Goal: Information Seeking & Learning: Check status

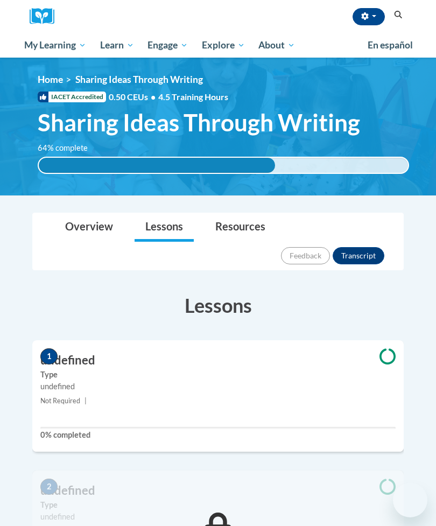
click at [0, 0] on span "My Course Progress" at bounding box center [0, 0] width 0 height 0
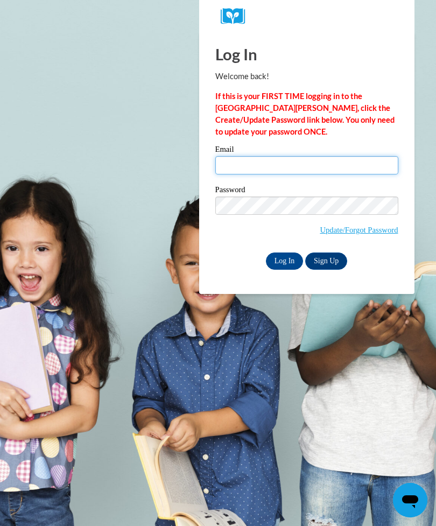
type input "teecher1n2@gmail.com"
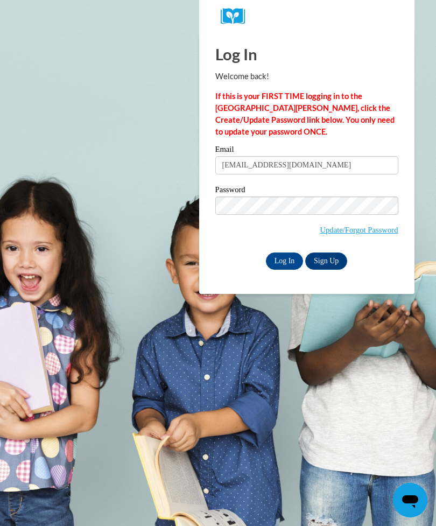
click at [284, 260] on input "Log In" at bounding box center [285, 260] width 38 height 17
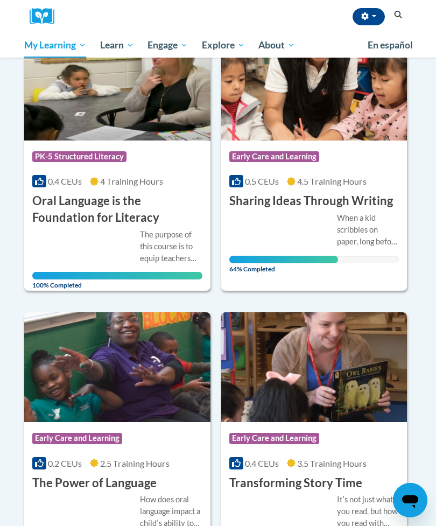
scroll to position [405, 0]
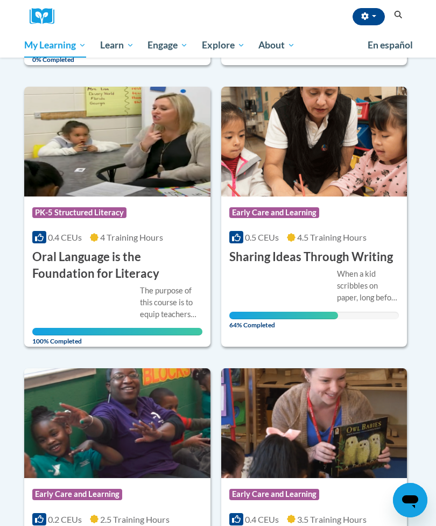
click at [357, 242] on div "Course Category: Early Care and Learning 0.5 CEUs 4.5 Training Hours COURSE Sha…" at bounding box center [314, 230] width 186 height 69
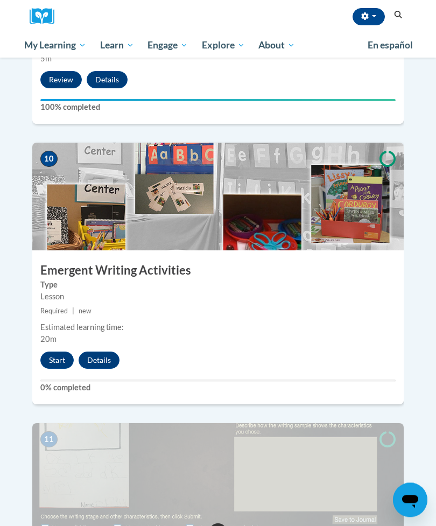
scroll to position [2690, 0]
click at [61, 351] on button "Start" at bounding box center [56, 359] width 33 height 17
click at [50, 351] on button "Start" at bounding box center [56, 359] width 33 height 17
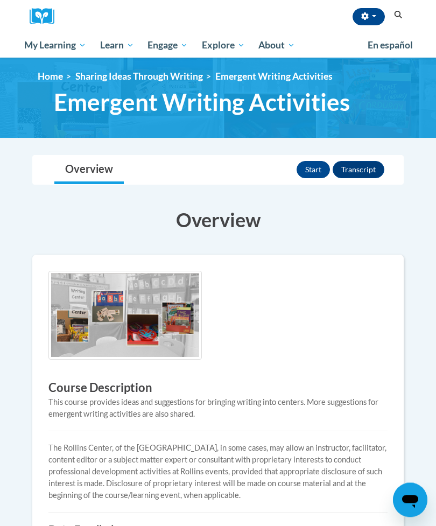
scroll to position [8, 0]
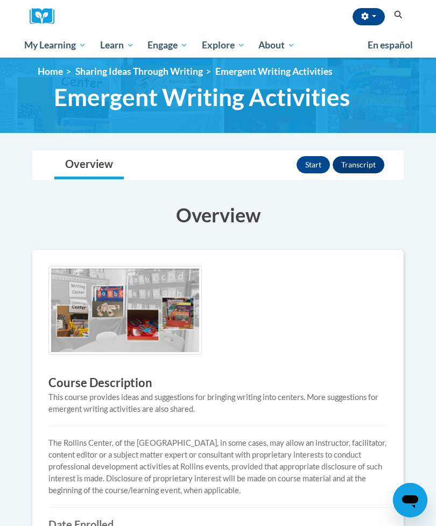
click at [317, 165] on button "Start" at bounding box center [312, 164] width 33 height 17
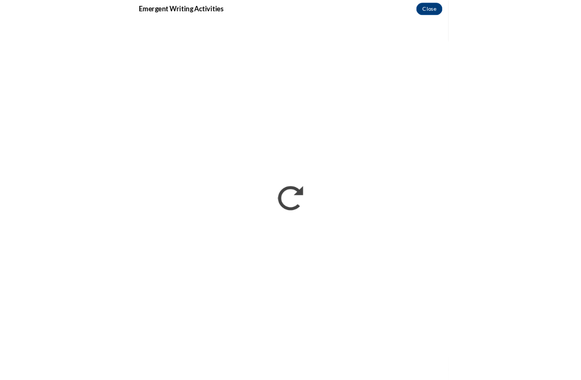
scroll to position [0, 0]
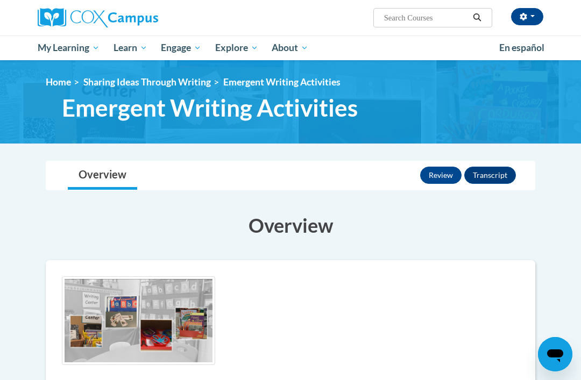
click at [0, 0] on link "My Course Progress" at bounding box center [0, 0] width 0 height 0
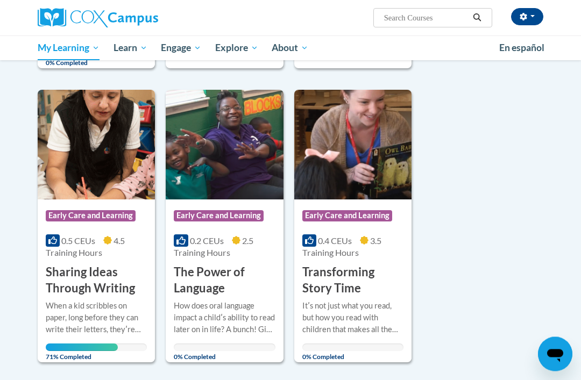
scroll to position [466, 0]
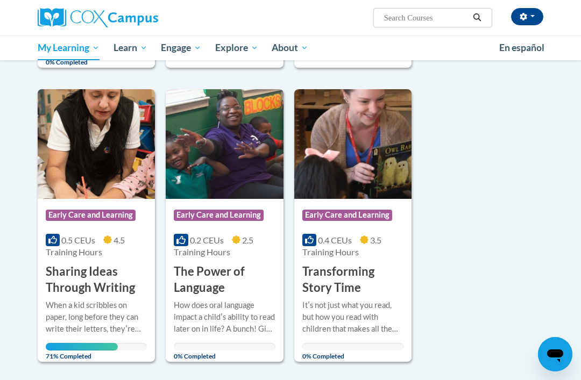
click at [58, 158] on img at bounding box center [96, 144] width 117 height 110
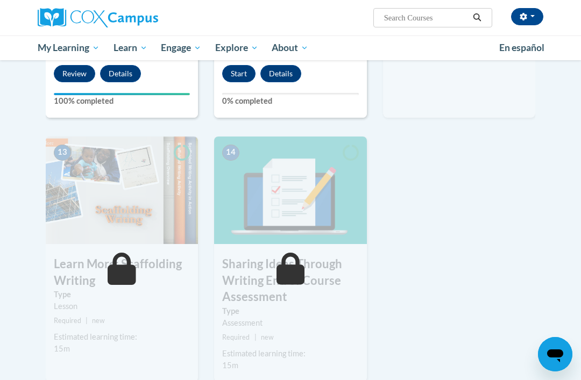
scroll to position [1360, 0]
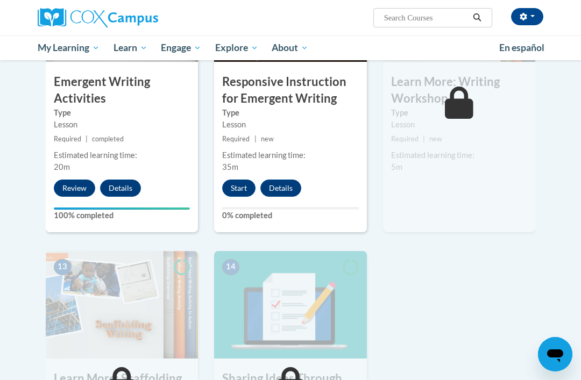
scroll to position [1234, 0]
click at [245, 189] on button "Start" at bounding box center [238, 188] width 33 height 17
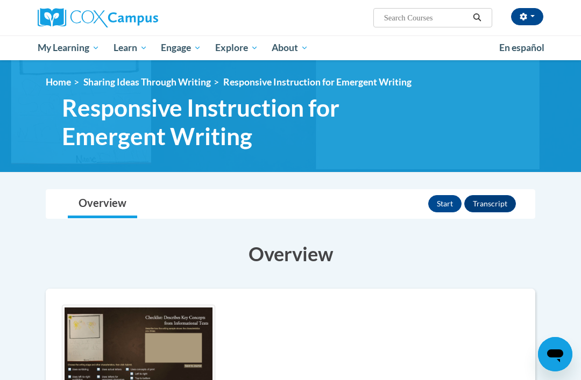
click at [449, 195] on button "Start" at bounding box center [444, 203] width 33 height 17
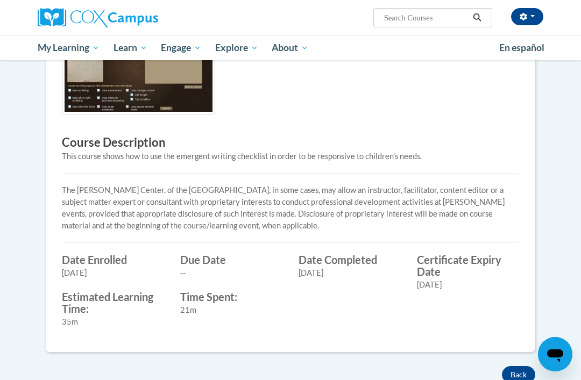
scroll to position [281, 0]
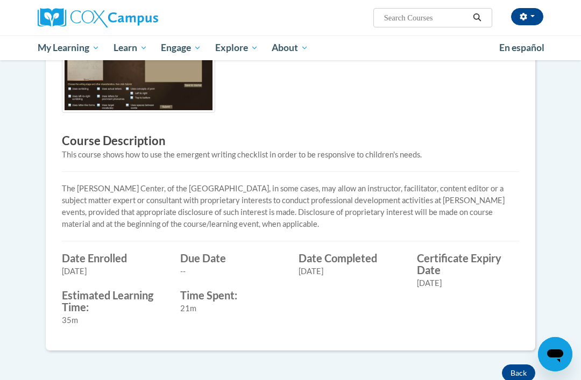
click at [0, 0] on span "Certificates" at bounding box center [0, 0] width 0 height 0
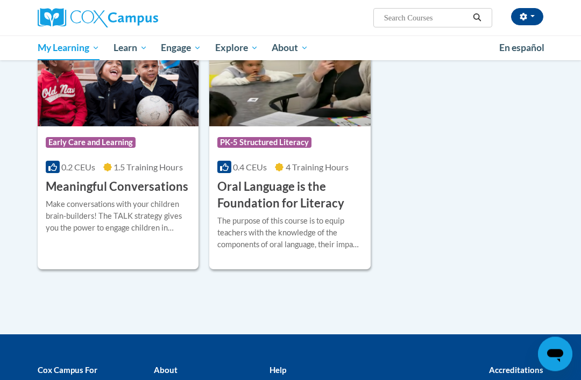
scroll to position [254, 0]
click at [0, 0] on span "My Course Progress" at bounding box center [0, 0] width 0 height 0
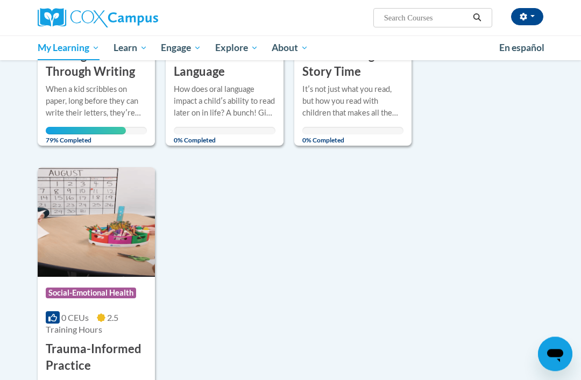
scroll to position [681, 0]
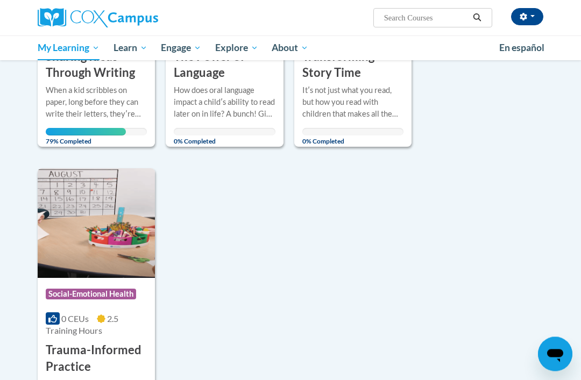
click at [113, 130] on span "79% Completed" at bounding box center [86, 137] width 80 height 17
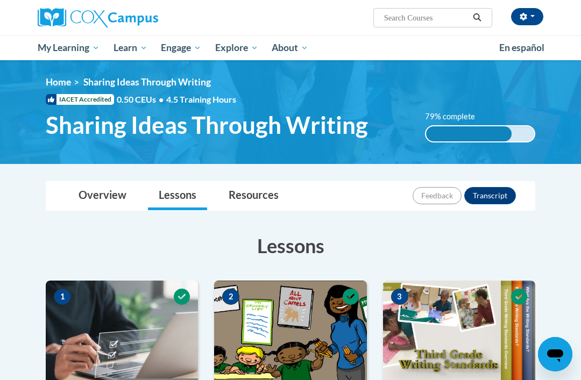
click at [578, 3] on div "[PERSON_NAME] ([GEOGRAPHIC_DATA]/New_York UTC-04:00) My Profile Inbox My Transc…" at bounding box center [290, 30] width 581 height 60
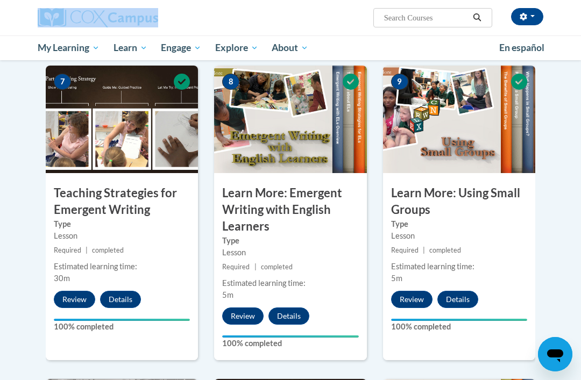
scroll to position [808, 0]
